Goal: Task Accomplishment & Management: Manage account settings

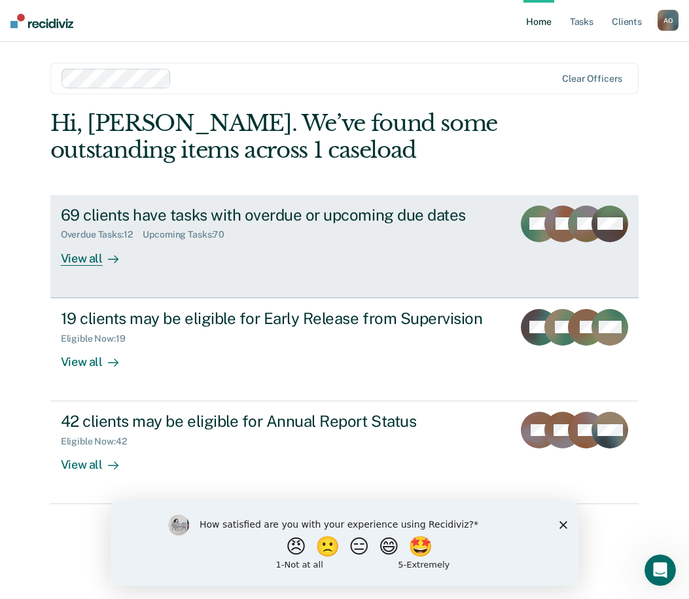
click at [90, 259] on div "View all" at bounding box center [97, 253] width 73 height 26
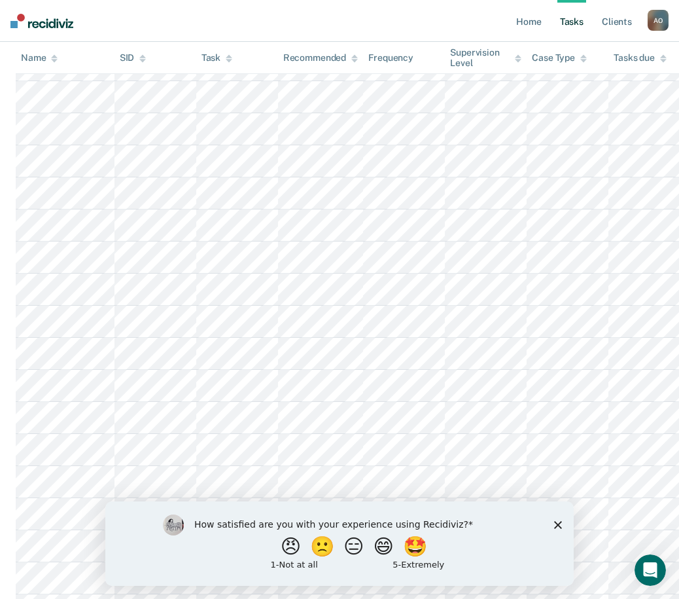
scroll to position [2160, 0]
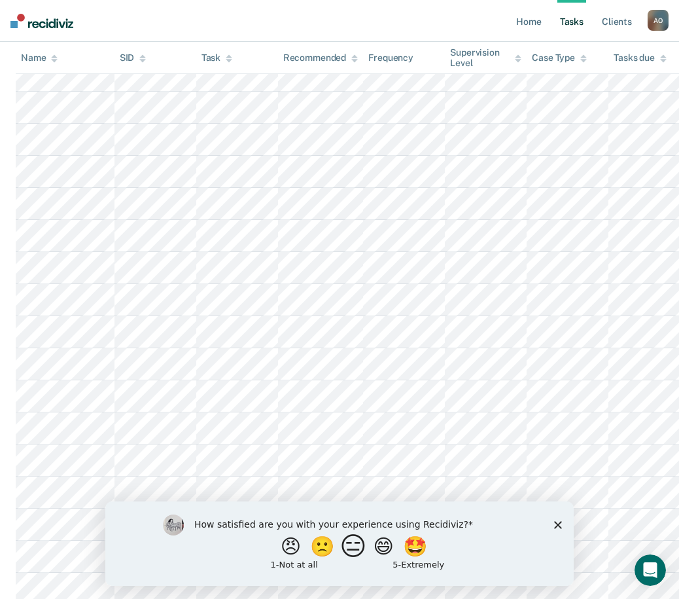
click at [349, 544] on button "😑" at bounding box center [355, 546] width 31 height 26
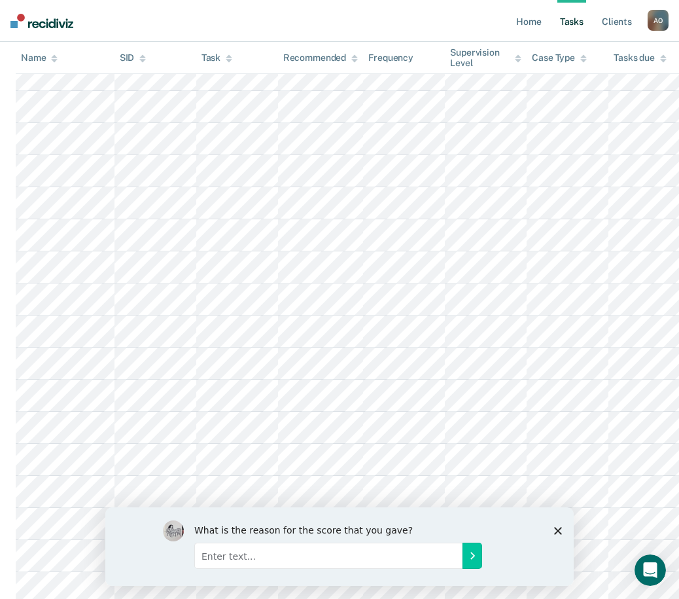
scroll to position [2356, 0]
click at [556, 529] on icon "Close survey" at bounding box center [558, 530] width 8 height 8
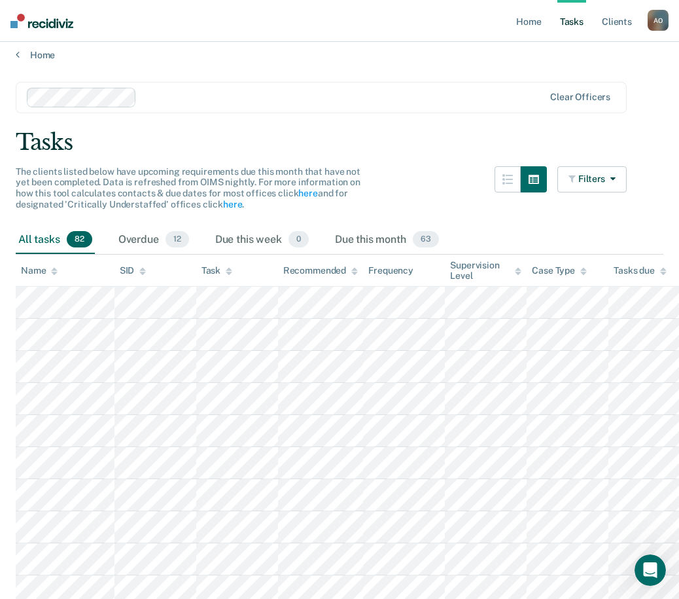
scroll to position [0, 0]
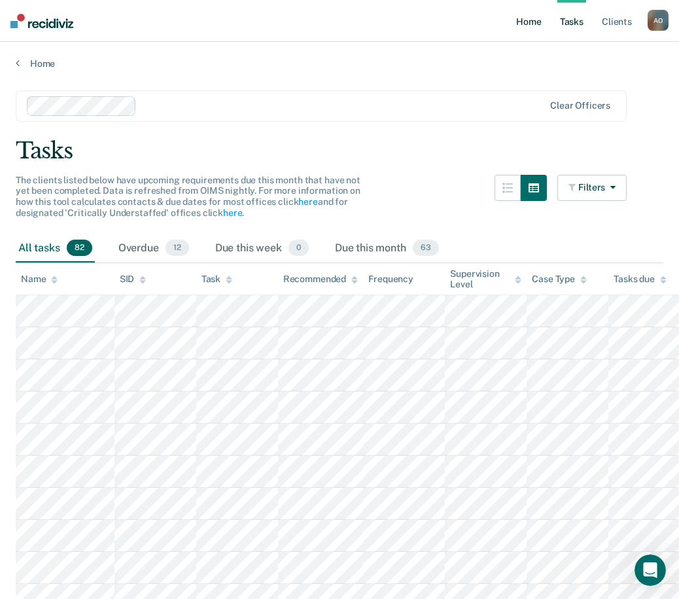
click at [539, 22] on link "Home" at bounding box center [529, 21] width 30 height 42
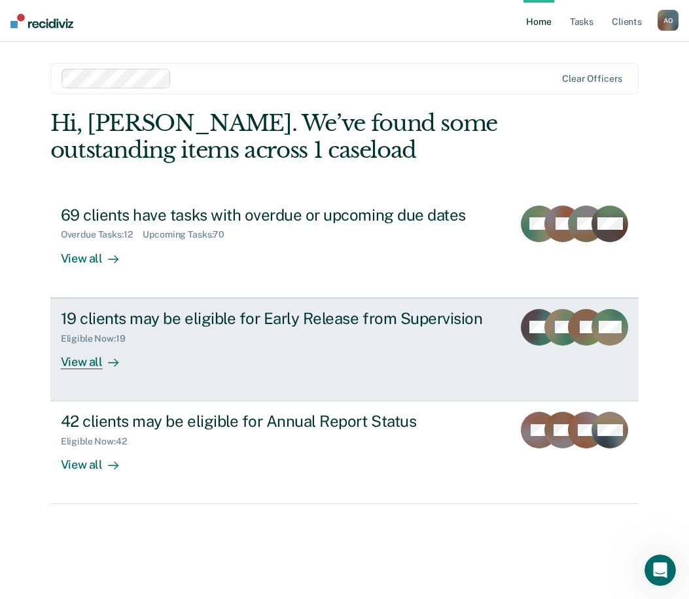
click at [69, 363] on div "View all" at bounding box center [97, 357] width 73 height 26
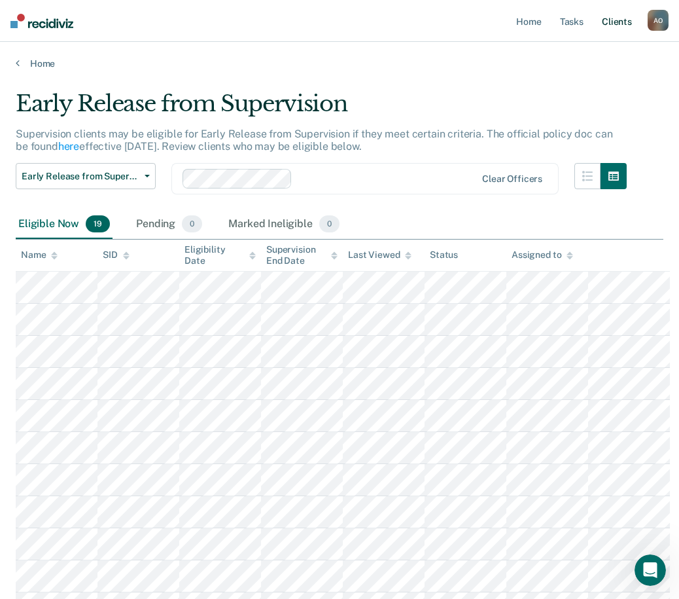
click at [613, 21] on link "Client s" at bounding box center [616, 21] width 35 height 42
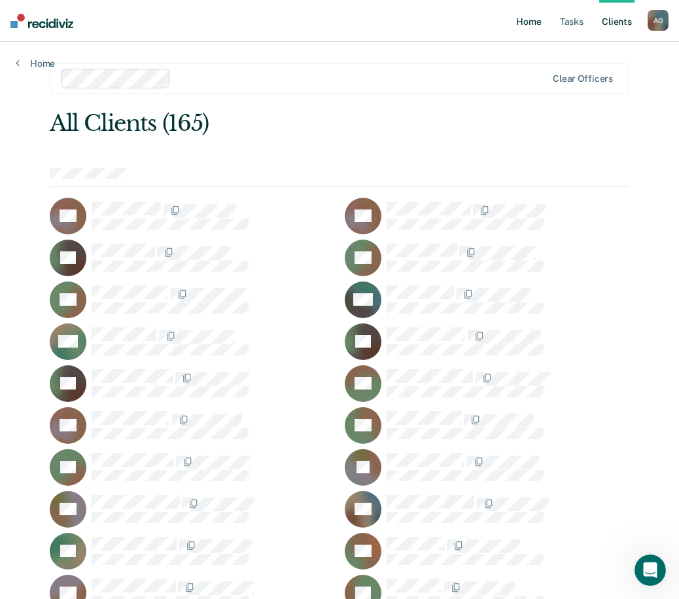
click at [534, 18] on link "Home" at bounding box center [529, 21] width 30 height 42
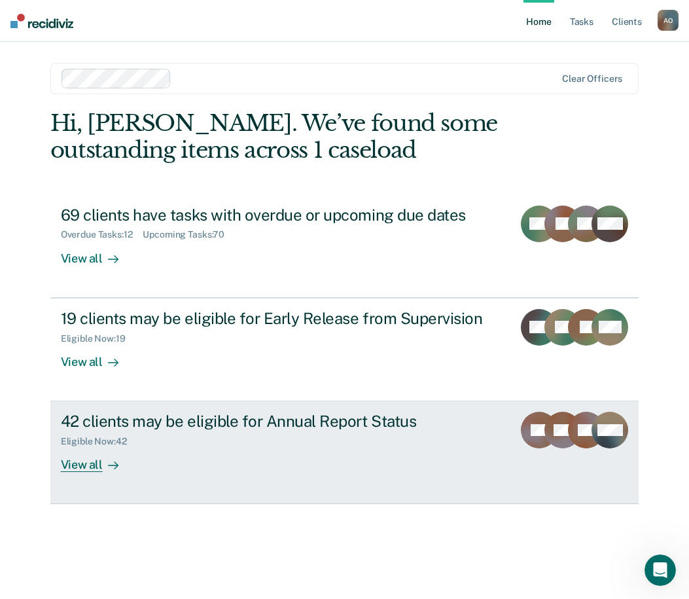
click at [81, 459] on div "View all" at bounding box center [97, 460] width 73 height 26
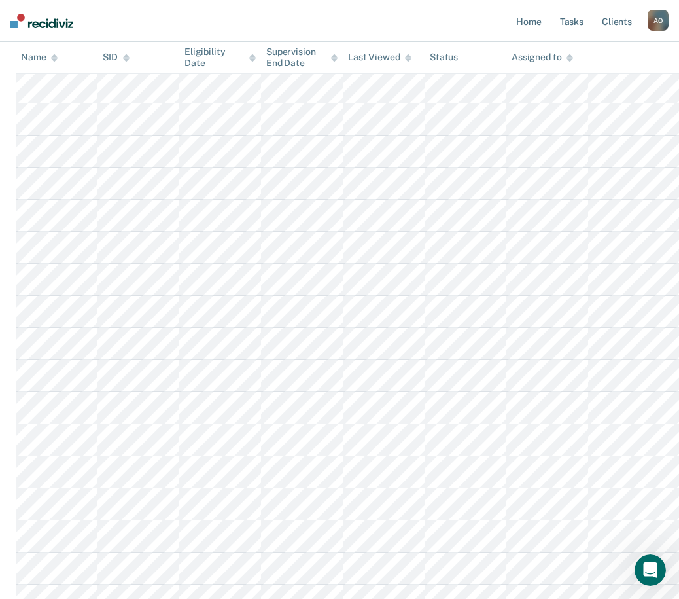
scroll to position [851, 0]
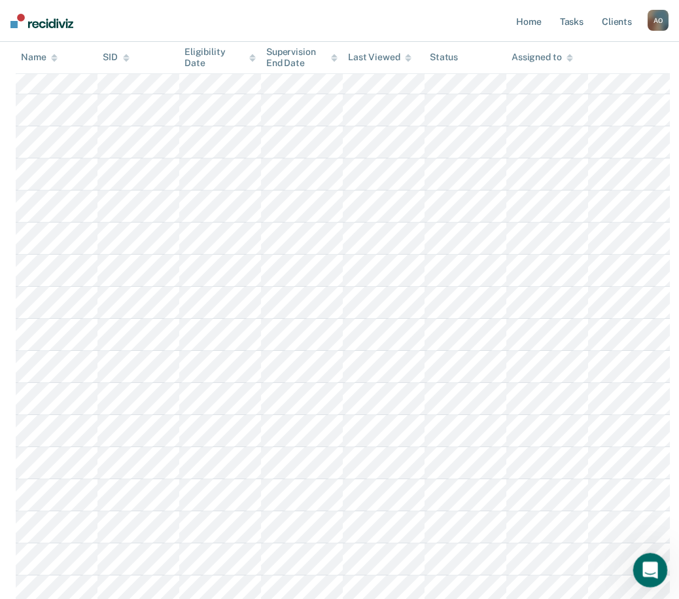
click at [639, 562] on div "Open Intercom Messenger" at bounding box center [648, 567] width 43 height 43
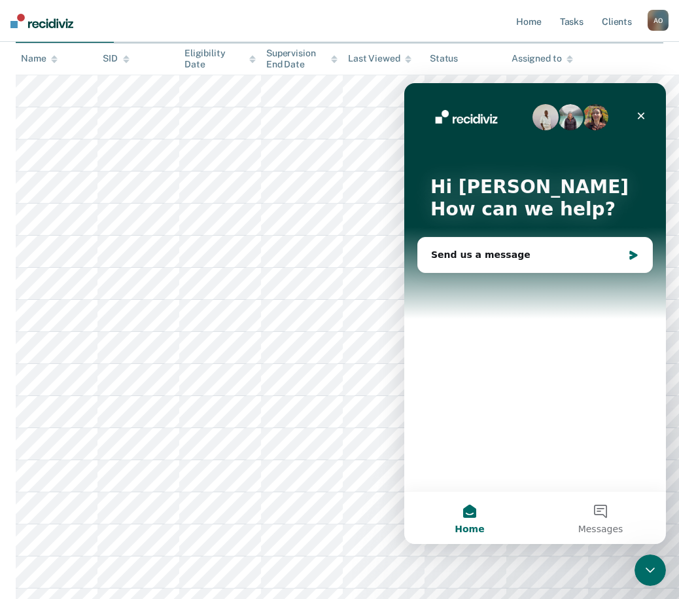
scroll to position [0, 0]
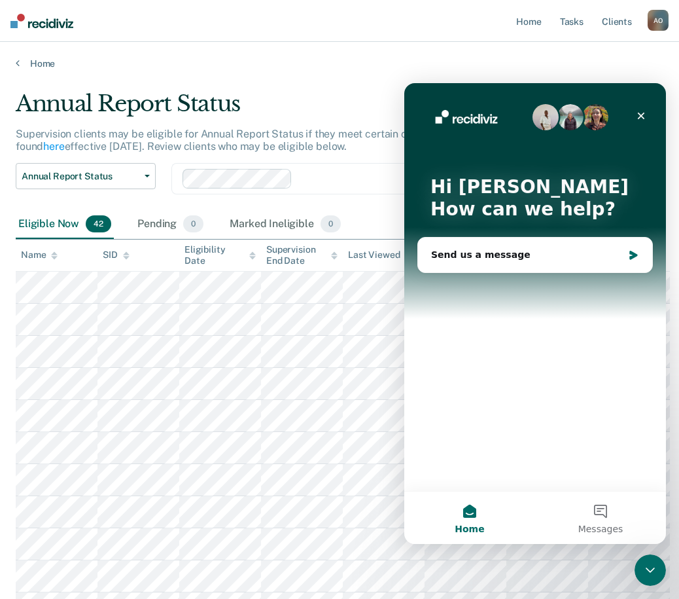
click at [342, 169] on div at bounding box center [330, 179] width 295 height 20
click at [378, 137] on p "Supervision clients may be eligible for Annual Report Status if they meet certa…" at bounding box center [298, 140] width 565 height 25
click at [352, 40] on nav "Home Tasks Client s Angela Onyejekwe A O Profile How it works Log Out" at bounding box center [339, 21] width 679 height 42
click at [345, 26] on nav "Home Tasks Client s Angela Onyejekwe A O Profile How it works Log Out" at bounding box center [339, 21] width 679 height 42
click at [646, 114] on icon "Close" at bounding box center [641, 116] width 10 height 10
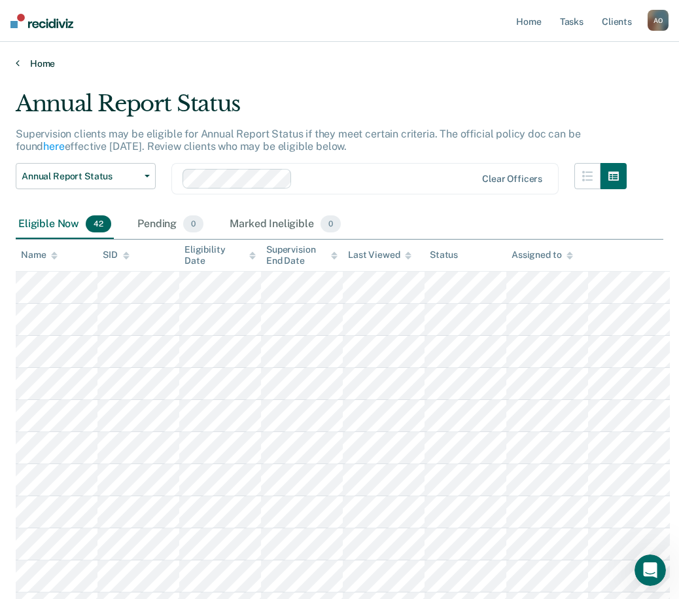
click at [31, 60] on link "Home" at bounding box center [340, 64] width 648 height 12
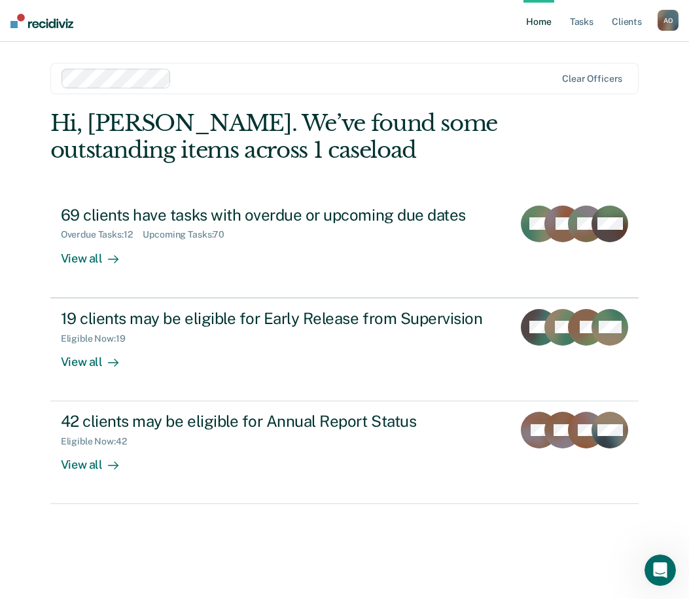
click at [677, 26] on div "A O" at bounding box center [668, 20] width 21 height 21
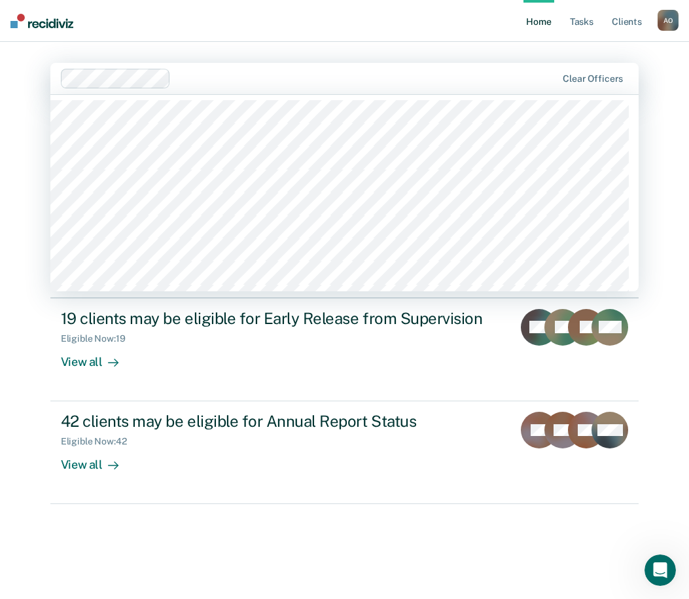
click at [304, 62] on main "1137 results available. Use Up and Down to choose options, press Enter to selec…" at bounding box center [345, 305] width 620 height 526
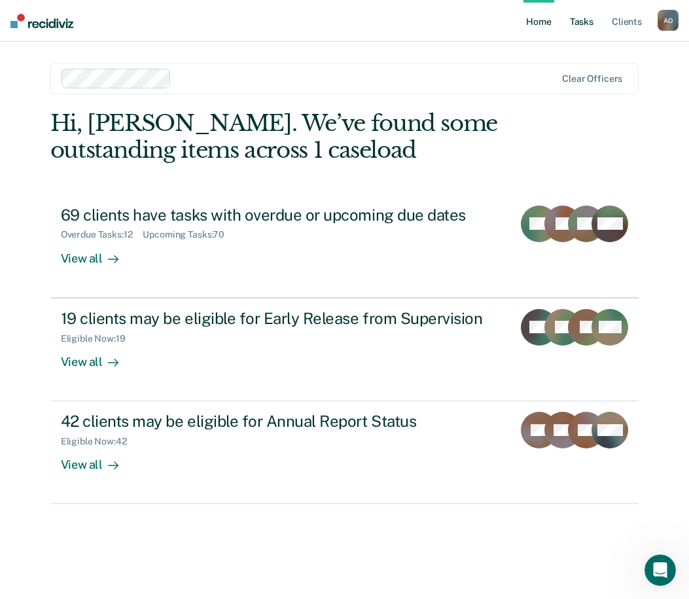
click at [588, 26] on link "Tasks" at bounding box center [581, 21] width 29 height 42
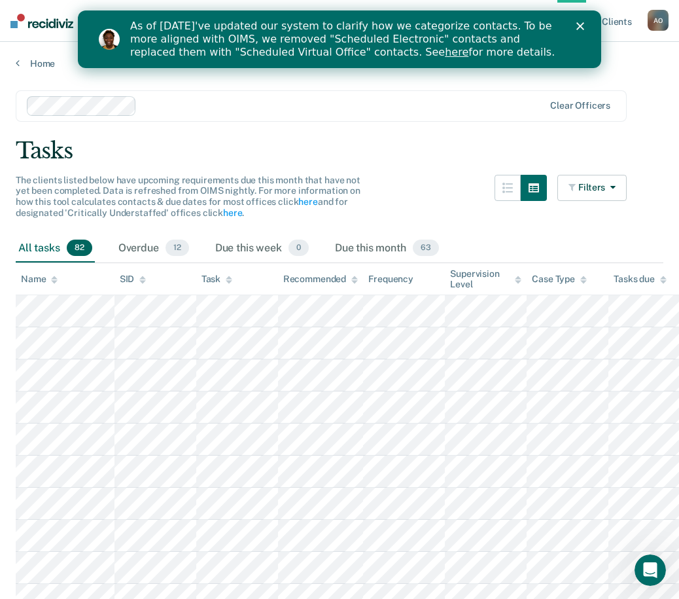
click at [659, 19] on div "A O" at bounding box center [658, 20] width 21 height 21
drag, startPoint x: 659, startPoint y: 19, endPoint x: 577, endPoint y: 80, distance: 102.4
click at [445, 53] on link "here" at bounding box center [457, 52] width 24 height 12
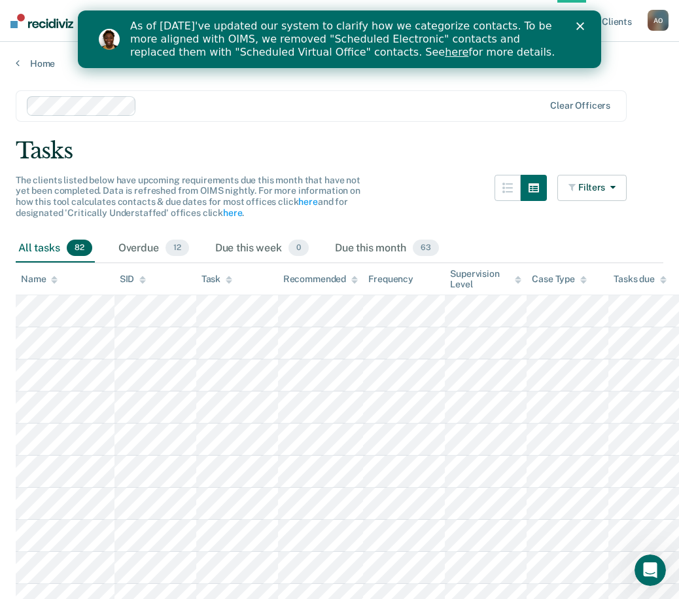
click at [654, 15] on div "A O" at bounding box center [658, 20] width 21 height 21
click at [555, 84] on link "Log Out" at bounding box center [605, 85] width 105 height 11
